Goal: Transaction & Acquisition: Purchase product/service

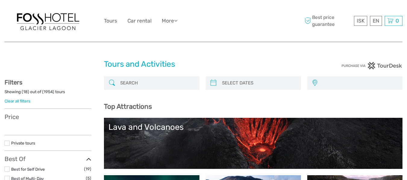
select select
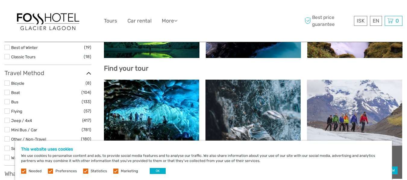
scroll to position [171, 0]
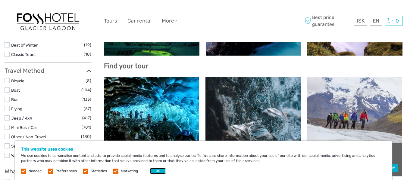
click at [156, 170] on button "OK" at bounding box center [158, 171] width 16 height 6
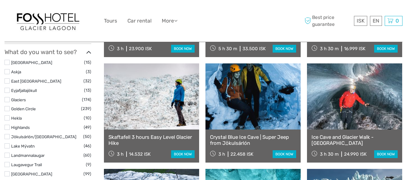
scroll to position [293, 0]
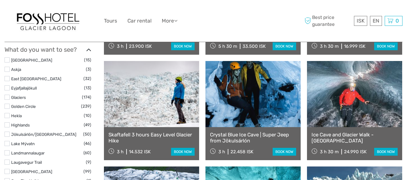
click at [282, 154] on link "book now" at bounding box center [285, 152] width 24 height 8
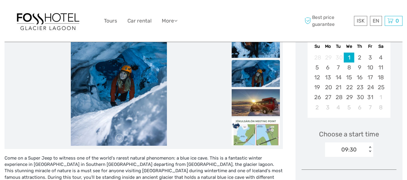
scroll to position [118, 0]
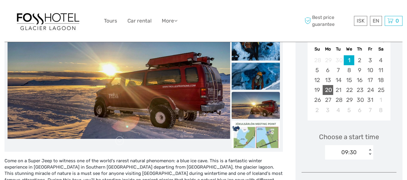
click at [329, 89] on div "20" at bounding box center [328, 90] width 11 height 10
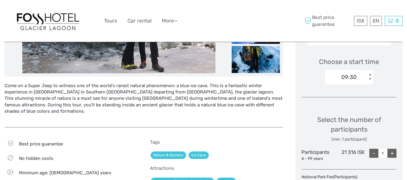
scroll to position [192, 0]
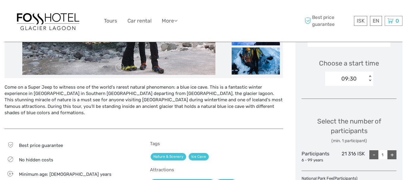
click at [370, 76] on div "< >" at bounding box center [369, 79] width 5 height 6
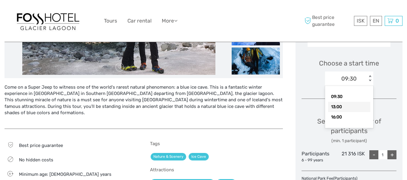
click at [342, 107] on div "13:00" at bounding box center [349, 107] width 42 height 10
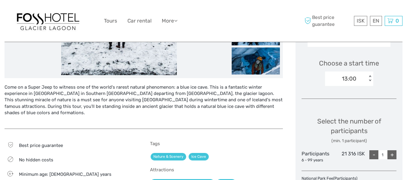
click at [392, 153] on div "+" at bounding box center [391, 155] width 9 height 9
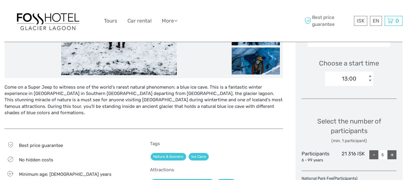
type input "6"
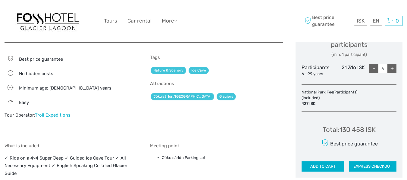
scroll to position [283, 0]
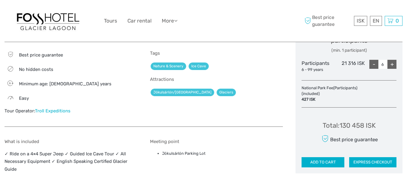
click at [336, 160] on button "ADD TO CART" at bounding box center [323, 163] width 43 height 10
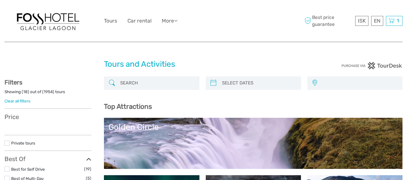
select select
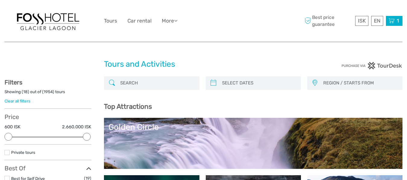
click at [390, 18] on icon at bounding box center [392, 21] width 6 height 8
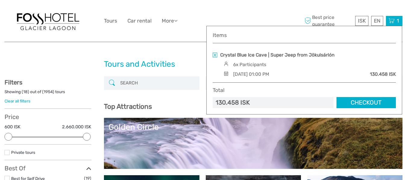
click at [359, 102] on link "Checkout" at bounding box center [366, 102] width 59 height 11
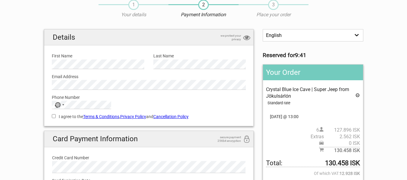
scroll to position [22, 0]
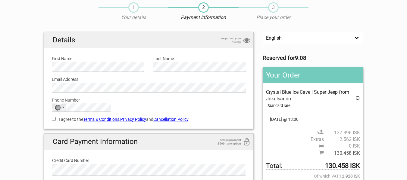
click at [64, 107] on div "Selected country" at bounding box center [63, 107] width 2 height 1
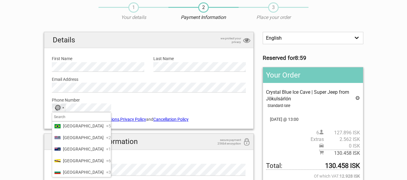
scroll to position [337, 0]
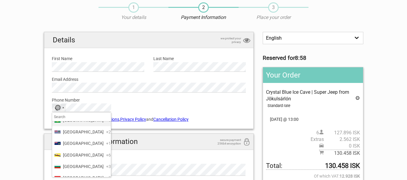
click at [106, 124] on span "+55" at bounding box center [109, 120] width 7 height 7
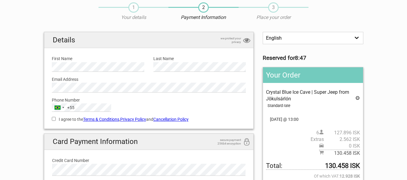
click at [55, 119] on input "I agree to the Terms & Conditions , Privacy Policy and Cancellation Policy" at bounding box center [54, 119] width 4 height 4
checkbox input "true"
click at [166, 120] on link "Cancellation Policy" at bounding box center [170, 119] width 35 height 5
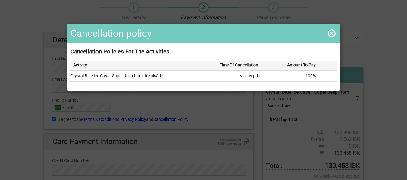
click at [329, 32] on span at bounding box center [332, 34] width 10 height 10
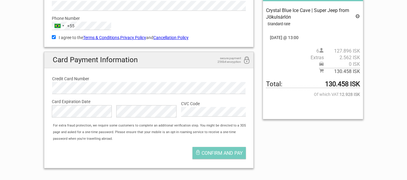
scroll to position [104, 0]
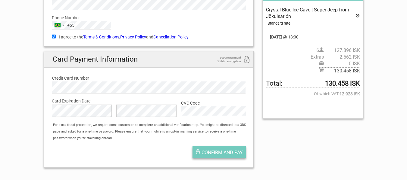
click at [211, 155] on span "Confirm and pay" at bounding box center [222, 153] width 41 height 6
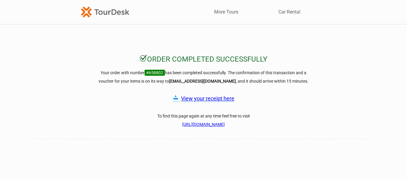
click at [198, 98] on link "View your receipt here" at bounding box center [207, 99] width 53 height 6
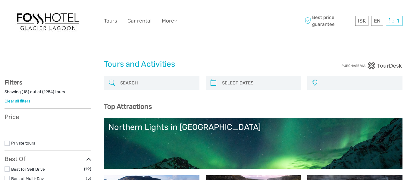
select select
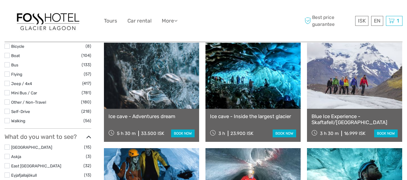
scroll to position [45, 0]
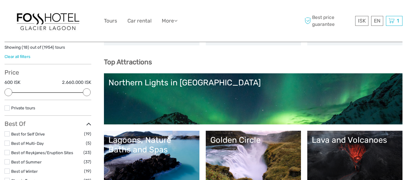
click at [241, 103] on link "Northern Lights in [GEOGRAPHIC_DATA]" at bounding box center [253, 99] width 290 height 42
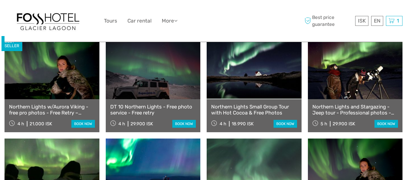
scroll to position [234, 0]
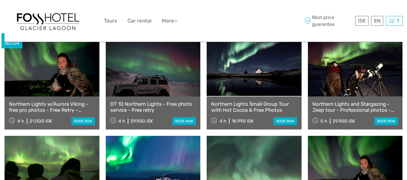
click at [77, 118] on link "book now" at bounding box center [83, 122] width 24 height 8
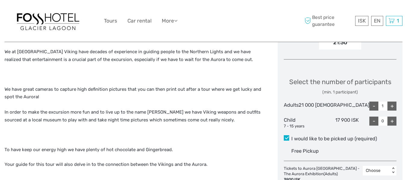
scroll to position [233, 0]
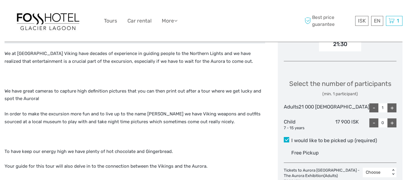
drag, startPoint x: 406, startPoint y: 56, endPoint x: 407, endPoint y: 67, distance: 11.5
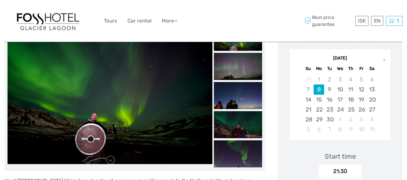
scroll to position [99, 0]
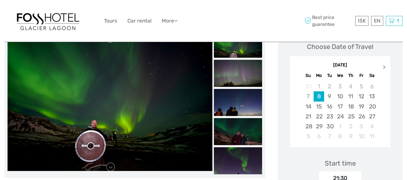
click at [382, 64] on button "Next Month" at bounding box center [385, 69] width 10 height 10
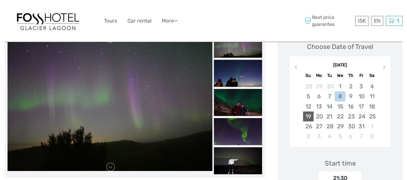
click at [314, 112] on div "19" at bounding box center [308, 117] width 11 height 10
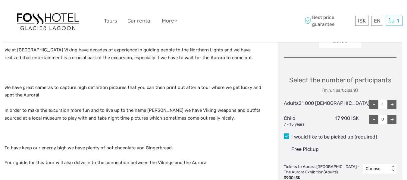
scroll to position [239, 0]
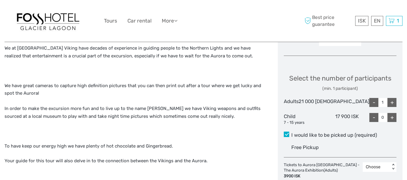
click at [392, 105] on div "+" at bounding box center [391, 102] width 9 height 9
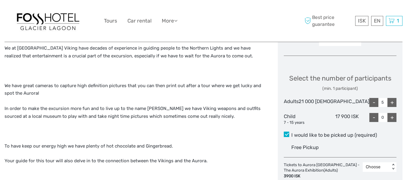
type input "6"
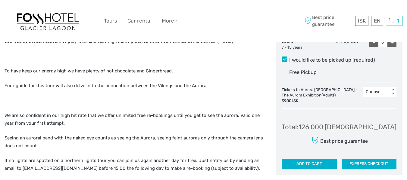
scroll to position [321, 0]
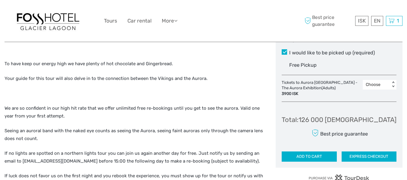
click at [332, 161] on button "ADD TO CART" at bounding box center [309, 157] width 55 height 10
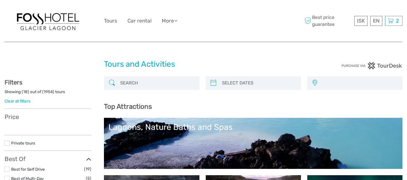
select select
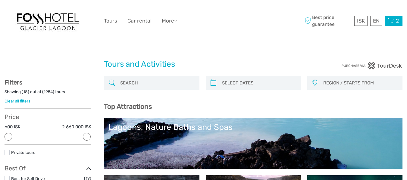
click at [391, 18] on icon at bounding box center [391, 21] width 6 height 8
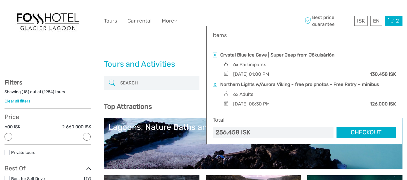
click at [215, 56] on link at bounding box center [215, 55] width 5 height 5
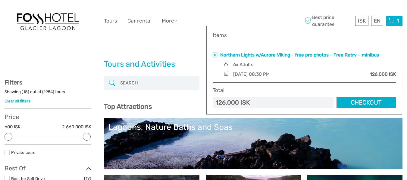
click at [244, 55] on link "Northern Lights w/Aurora Viking - free pro photos - Free Retry – minibus" at bounding box center [299, 55] width 159 height 7
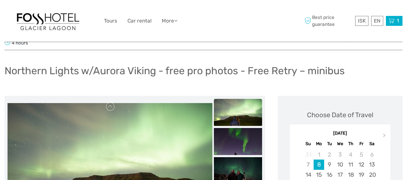
scroll to position [31, 0]
click at [393, 19] on icon at bounding box center [392, 21] width 6 height 8
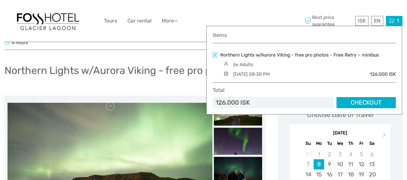
click at [366, 101] on link "Checkout" at bounding box center [366, 102] width 59 height 11
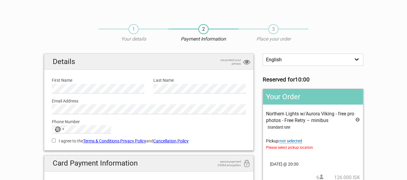
click at [175, 141] on link "Cancellation Policy" at bounding box center [170, 141] width 35 height 5
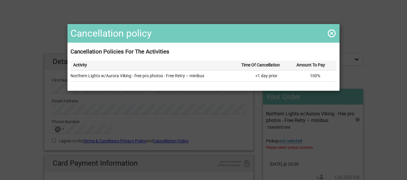
click at [137, 142] on div "Cancellation policy Cancellation Policies For The Activities Activity Time Of C…" at bounding box center [203, 90] width 407 height 180
click at [331, 32] on span at bounding box center [332, 34] width 10 height 10
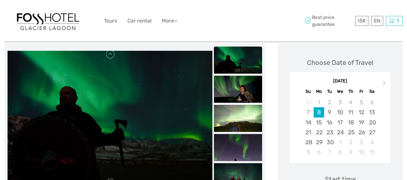
scroll to position [70, 0]
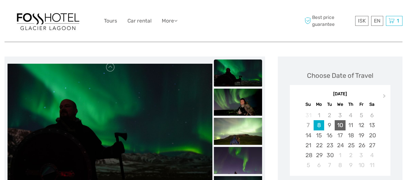
click at [345, 123] on div "10" at bounding box center [340, 126] width 11 height 10
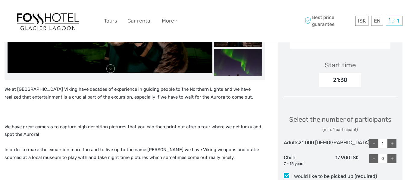
scroll to position [239, 0]
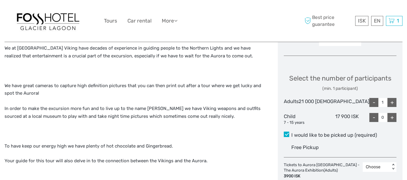
click at [391, 105] on div "+" at bounding box center [391, 102] width 9 height 9
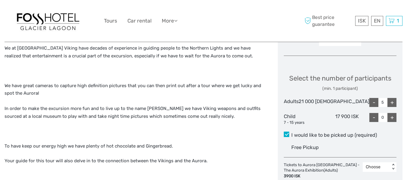
type input "6"
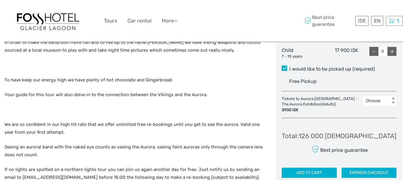
scroll to position [334, 0]
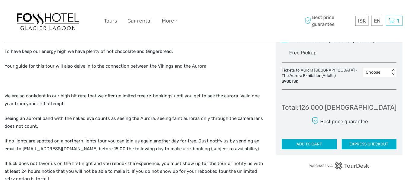
click at [334, 145] on button "ADD TO CART" at bounding box center [309, 145] width 55 height 10
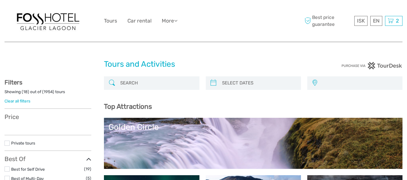
select select
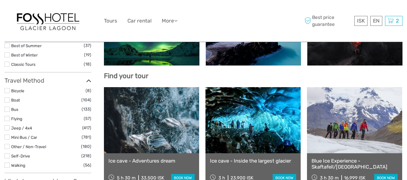
scroll to position [166, 0]
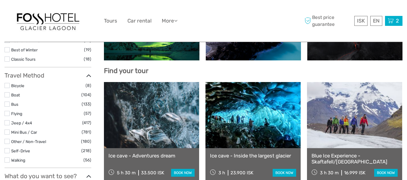
click at [395, 21] on div "2 Items Northern Lights w/Aurora Viking - free pro photos - Free Retry – minibu…" at bounding box center [393, 21] width 17 height 10
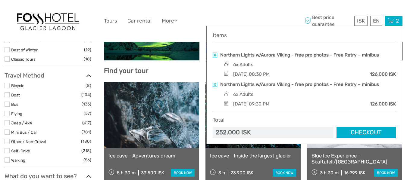
click at [216, 54] on link at bounding box center [215, 55] width 5 height 5
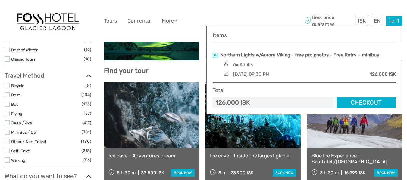
click at [215, 54] on link at bounding box center [215, 55] width 5 height 5
